Goal: Check status

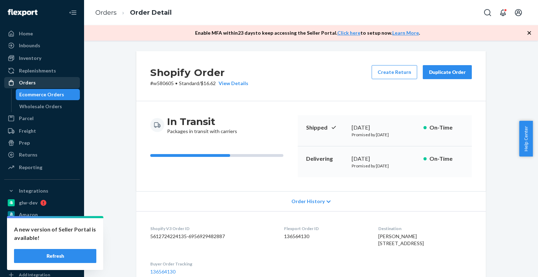
click at [39, 82] on div "Orders" at bounding box center [42, 83] width 74 height 10
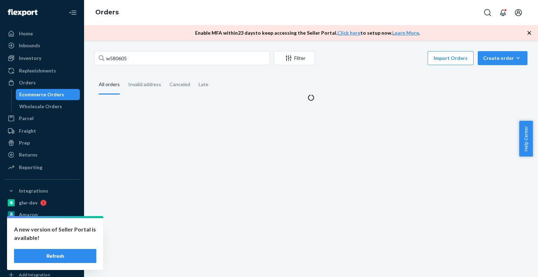
drag, startPoint x: 126, startPoint y: 49, endPoint x: 126, endPoint y: 54, distance: 5.3
click at [126, 49] on div "w580605 Filter Import Orders Create order Ecommerce order Removal order All ord…" at bounding box center [311, 159] width 454 height 236
click at [126, 56] on input "w580605" at bounding box center [182, 58] width 175 height 14
paste input "2843"
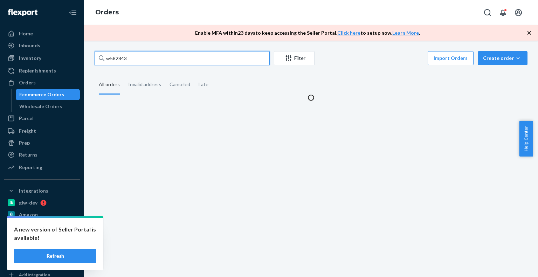
click at [126, 56] on input "w582843" at bounding box center [182, 58] width 175 height 14
type input "w582843"
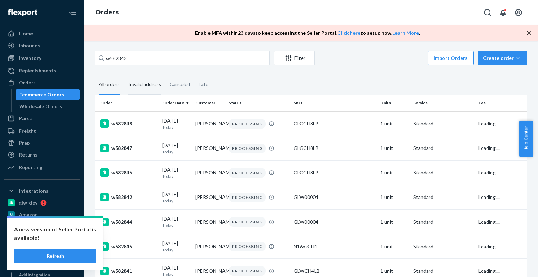
click at [136, 87] on div "Invalid address" at bounding box center [144, 84] width 33 height 19
click at [110, 87] on div "All orders" at bounding box center [109, 84] width 21 height 19
click at [95, 75] on input "All orders" at bounding box center [95, 75] width 0 height 0
click at [147, 88] on div "Invalid address" at bounding box center [144, 84] width 33 height 19
click at [124, 75] on input "Invalid address" at bounding box center [124, 75] width 0 height 0
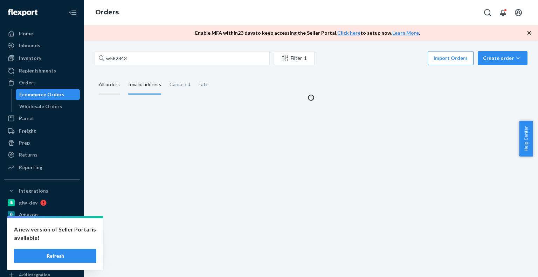
click at [102, 87] on div "All orders" at bounding box center [109, 84] width 21 height 19
click at [95, 75] on input "All orders" at bounding box center [95, 75] width 0 height 0
